Goal: Task Accomplishment & Management: Manage account settings

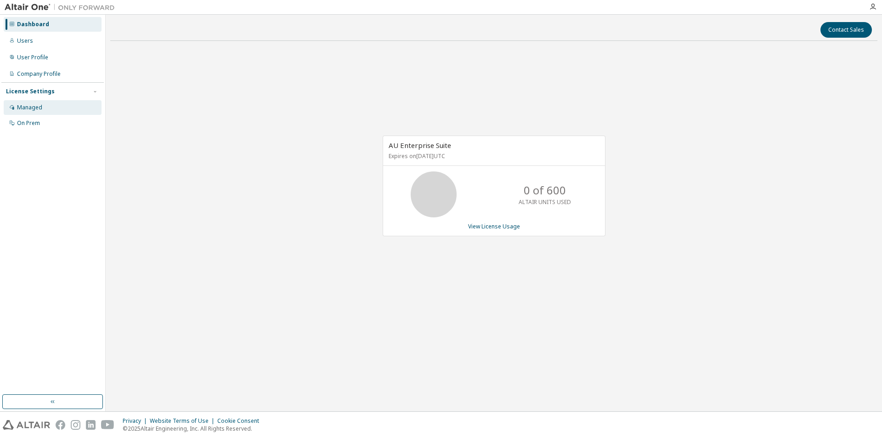
click at [40, 106] on div "Managed" at bounding box center [29, 107] width 25 height 7
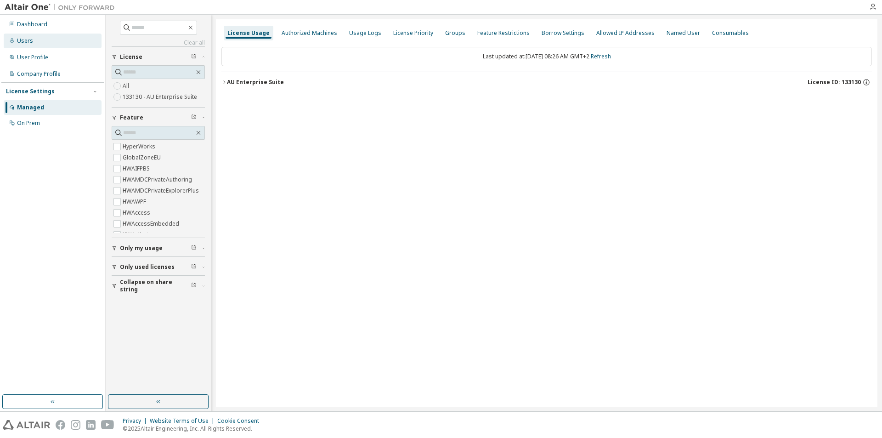
click at [28, 42] on div "Users" at bounding box center [25, 40] width 16 height 7
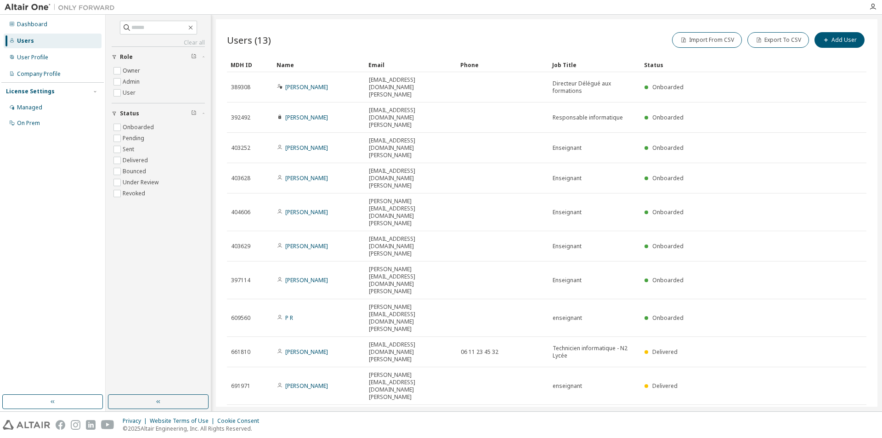
click at [745, 417] on icon "button" at bounding box center [744, 417] width 3 height 1
click at [744, 357] on div "50" at bounding box center [770, 359] width 74 height 11
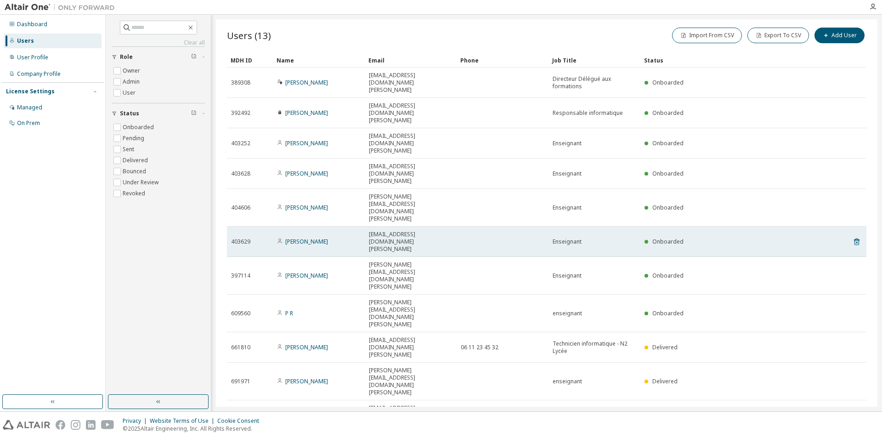
scroll to position [7, 0]
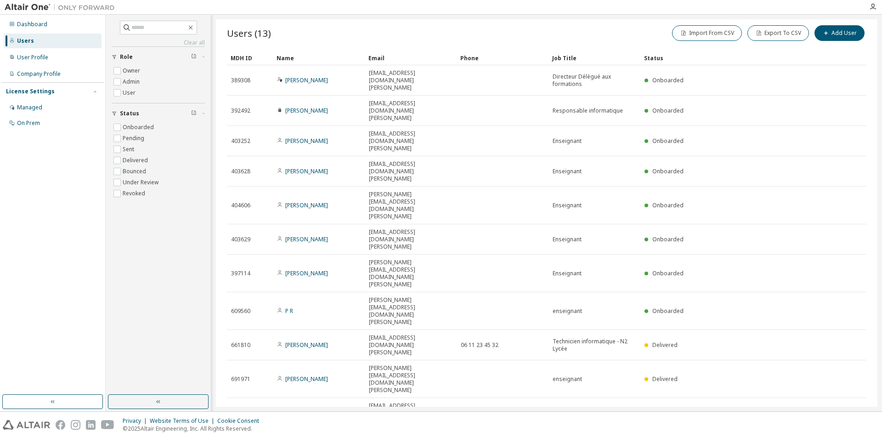
drag, startPoint x: 229, startPoint y: 326, endPoint x: 688, endPoint y: 335, distance: 458.3
drag, startPoint x: 682, startPoint y: 330, endPoint x: 644, endPoint y: 332, distance: 37.8
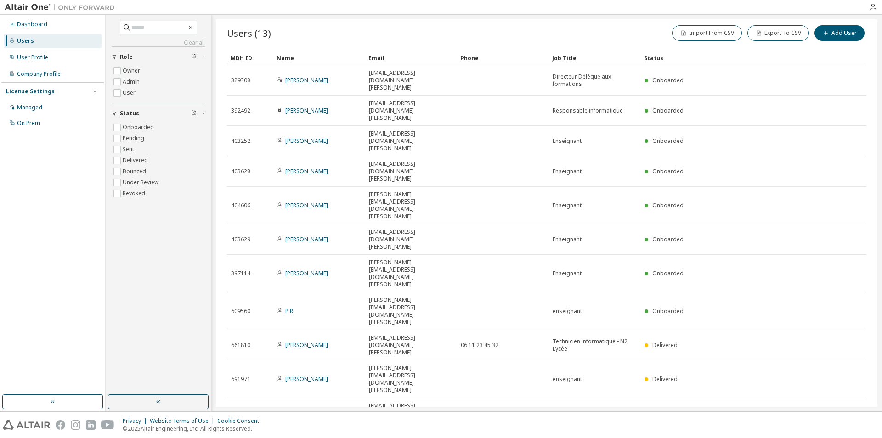
copy div "Onboarded"
